Goal: Navigation & Orientation: Find specific page/section

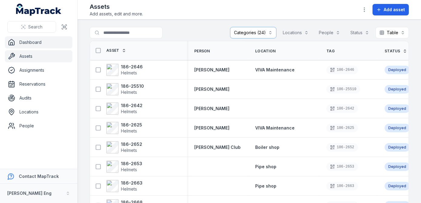
click at [53, 44] on link "Dashboard" at bounding box center [39, 42] width 68 height 12
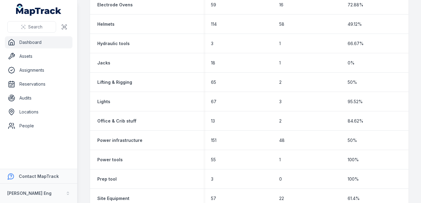
scroll to position [358, 0]
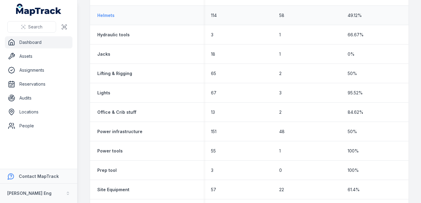
click at [106, 15] on strong "Helmets" at bounding box center [105, 15] width 17 height 6
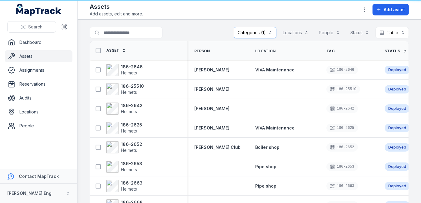
click at [106, 15] on span "Add assets, edit and more." at bounding box center [116, 14] width 53 height 6
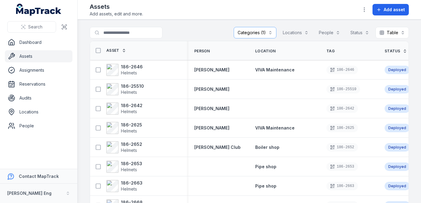
click at [268, 31] on button "Categories (1)" at bounding box center [255, 33] width 43 height 12
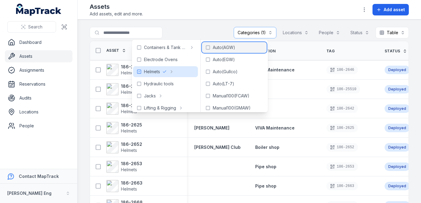
click at [210, 48] on rect at bounding box center [208, 48] width 4 height 4
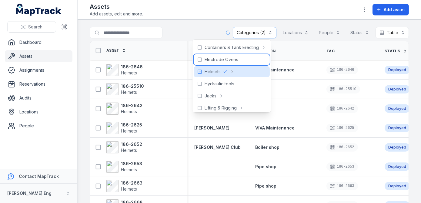
click at [209, 63] on div "Electrode Ovens" at bounding box center [232, 59] width 76 height 11
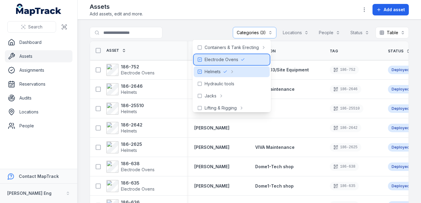
click at [198, 60] on icon at bounding box center [199, 59] width 5 height 5
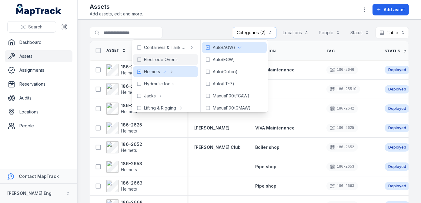
click at [182, 12] on div "Assets Add assets, edit and more. Add asset" at bounding box center [249, 9] width 319 height 15
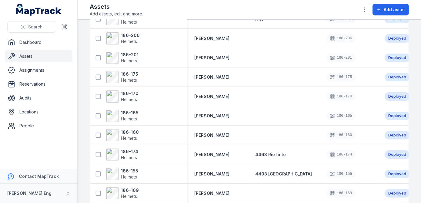
scroll to position [523, 0]
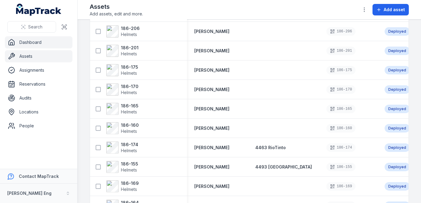
click at [19, 38] on link "Dashboard" at bounding box center [39, 42] width 68 height 12
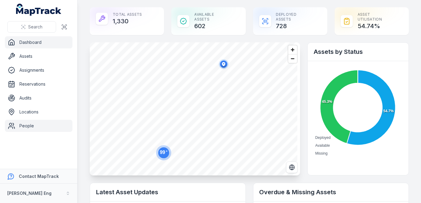
click at [21, 127] on link "People" at bounding box center [39, 126] width 68 height 12
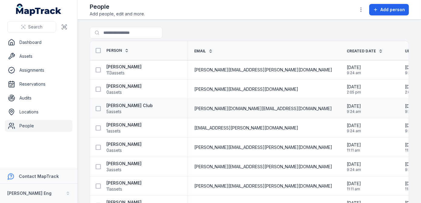
drag, startPoint x: 302, startPoint y: 107, endPoint x: 321, endPoint y: 105, distance: 19.0
click at [347, 105] on div "[DATE] 9:24 am" at bounding box center [369, 108] width 44 height 11
drag, startPoint x: 321, startPoint y: 105, endPoint x: 323, endPoint y: 126, distance: 21.9
click at [347, 126] on div "[DATE] 9:24 am" at bounding box center [369, 128] width 44 height 11
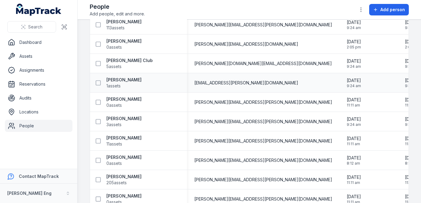
scroll to position [55, 0]
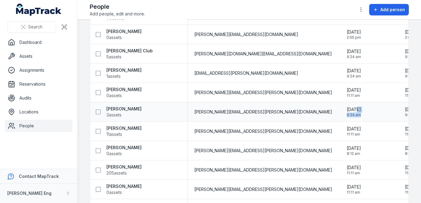
drag, startPoint x: 305, startPoint y: 109, endPoint x: 326, endPoint y: 112, distance: 20.7
click at [347, 112] on div "[DATE] 9:24 am" at bounding box center [369, 112] width 44 height 11
drag, startPoint x: 326, startPoint y: 112, endPoint x: 323, endPoint y: 136, distance: 24.7
click at [339, 136] on div "[DATE] 11:11 am" at bounding box center [368, 132] width 58 height 16
click at [114, 110] on strong "[PERSON_NAME]" at bounding box center [123, 109] width 35 height 6
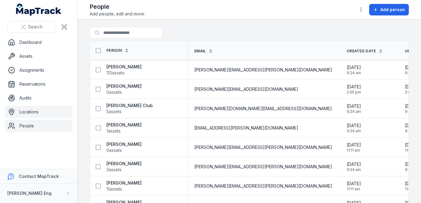
click at [36, 113] on link "Locations" at bounding box center [39, 112] width 68 height 12
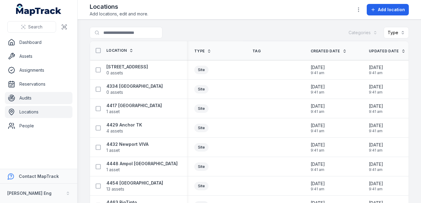
click at [32, 97] on link "Audits" at bounding box center [39, 98] width 68 height 12
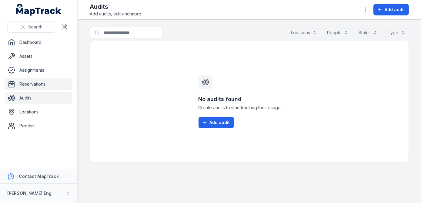
click at [33, 86] on link "Reservations" at bounding box center [39, 84] width 68 height 12
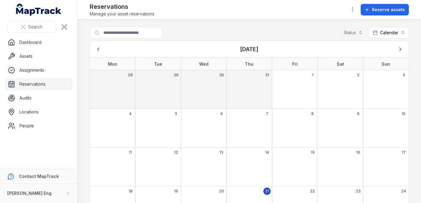
click at [302, 190] on div "22" at bounding box center [294, 206] width 45 height 39
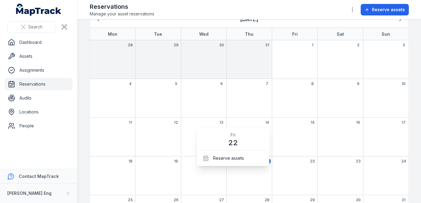
scroll to position [68, 0]
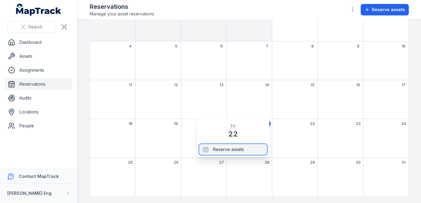
click at [244, 147] on div "Reserve assets" at bounding box center [233, 149] width 68 height 11
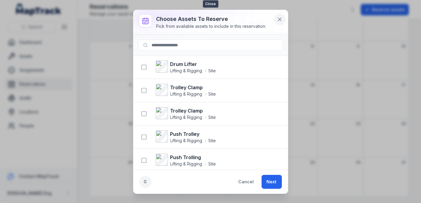
click at [281, 21] on icon at bounding box center [279, 19] width 3 height 3
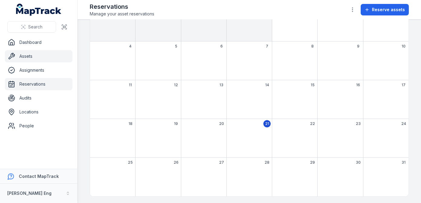
click at [23, 58] on link "Assets" at bounding box center [39, 56] width 68 height 12
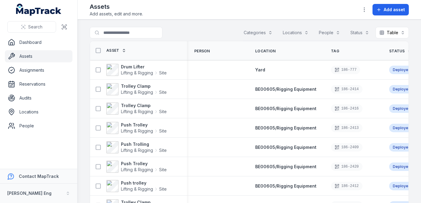
click at [253, 33] on button "Categories" at bounding box center [258, 33] width 37 height 12
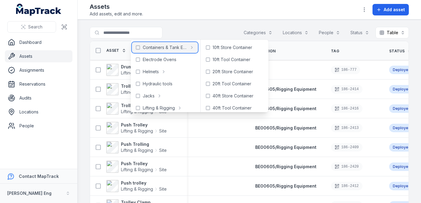
click at [182, 48] on span "Containers & Tank Erecting" at bounding box center [165, 48] width 44 height 6
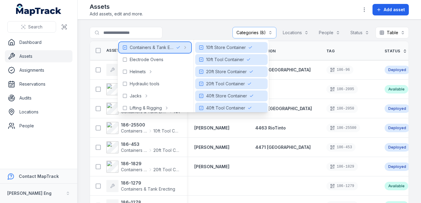
scroll to position [15, 0]
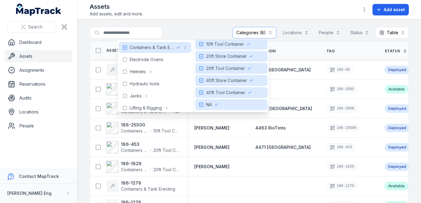
click at [199, 27] on div "**********" at bounding box center [249, 34] width 319 height 14
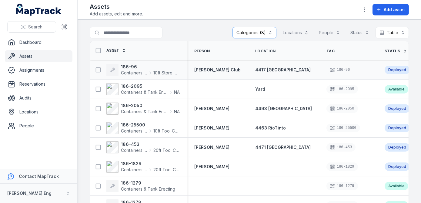
click at [285, 65] on div "4417 [GEOGRAPHIC_DATA]" at bounding box center [283, 70] width 71 height 11
click at [130, 68] on strong "186-96" at bounding box center [150, 67] width 59 height 6
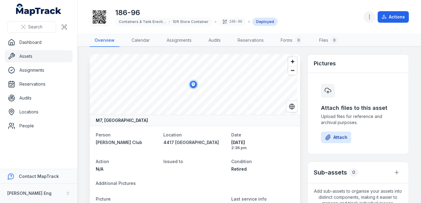
click at [374, 14] on button "button" at bounding box center [370, 17] width 12 height 12
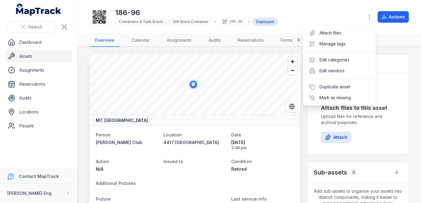
click at [330, 1] on header "Toggle Navigation 186-96 Containers & Tank Erecting 10ft Store Container 186-96…" at bounding box center [249, 17] width 343 height 34
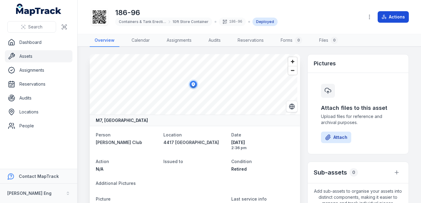
click at [402, 15] on button "Actions" at bounding box center [392, 17] width 31 height 12
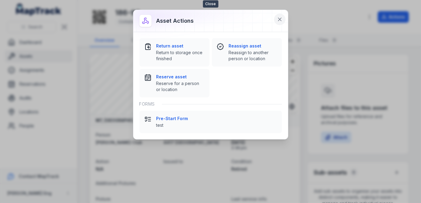
click at [278, 21] on icon at bounding box center [280, 19] width 6 height 6
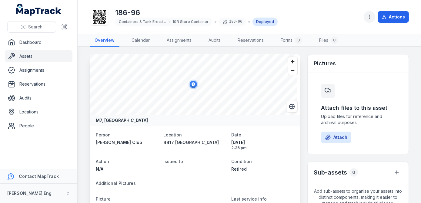
click at [372, 14] on icon "button" at bounding box center [369, 17] width 6 height 6
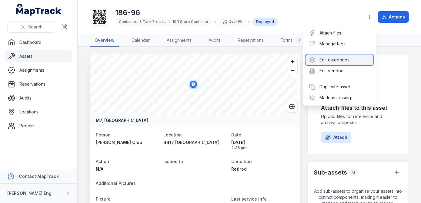
click at [325, 59] on div "Edit categories" at bounding box center [339, 60] width 68 height 11
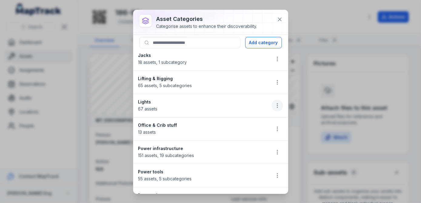
scroll to position [110, 0]
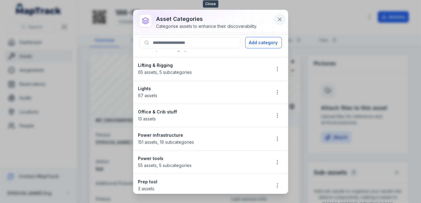
click at [277, 21] on icon at bounding box center [280, 19] width 6 height 6
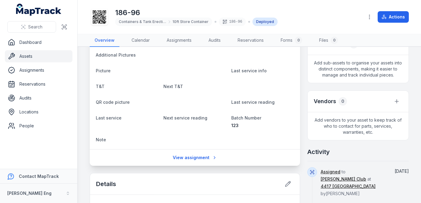
scroll to position [138, 0]
